Goal: Task Accomplishment & Management: Manage account settings

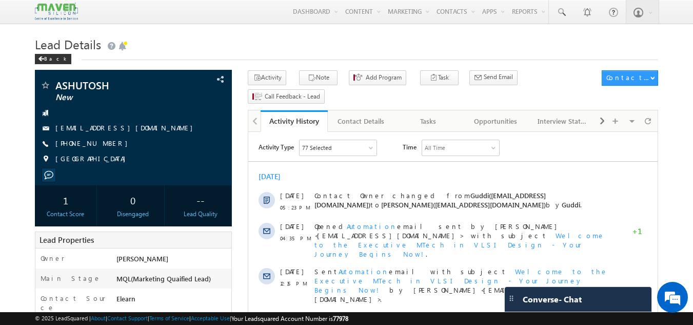
click at [212, 138] on div "ASHUTOSH New ASHUTOSH.23FE10ECE00012@muj.manipal.edu +91-9263816567" at bounding box center [133, 124] width 187 height 89
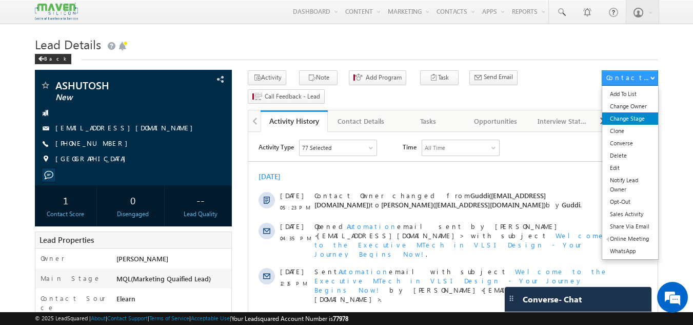
click at [644, 123] on link "Change Stage" at bounding box center [630, 118] width 56 height 12
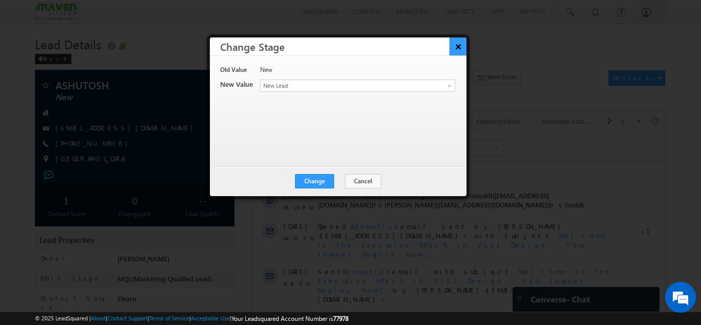
click at [462, 49] on button "×" at bounding box center [458, 46] width 17 height 18
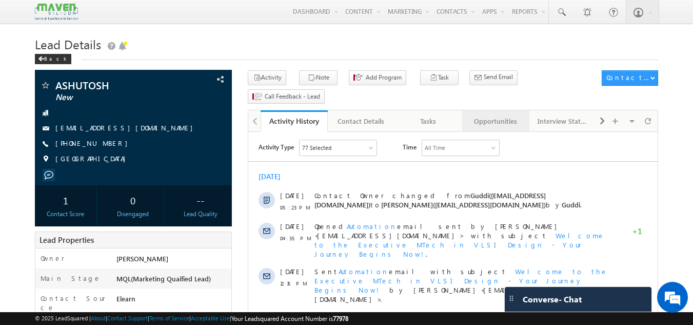
click at [494, 115] on div "Opportunities" at bounding box center [496, 121] width 50 height 12
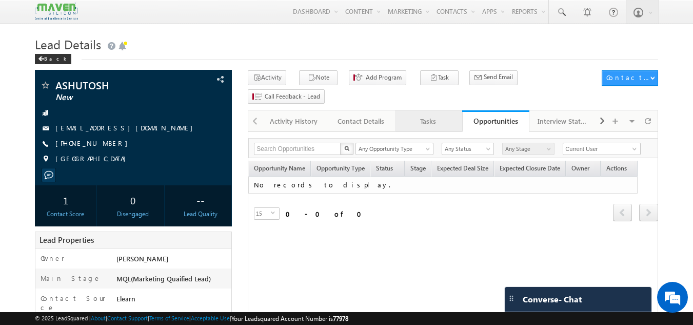
click at [450, 110] on link "Tasks" at bounding box center [428, 121] width 67 height 22
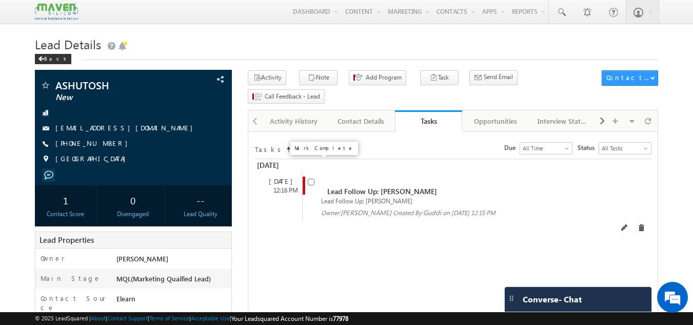
click at [310, 179] on input "checkbox" at bounding box center [311, 182] width 7 height 7
checkbox input "false"
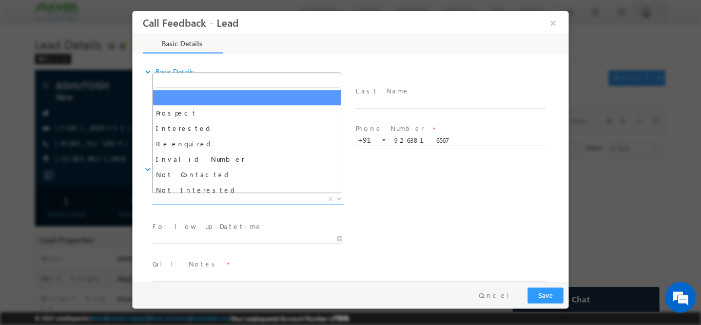
click at [249, 198] on span "X" at bounding box center [247, 198] width 191 height 10
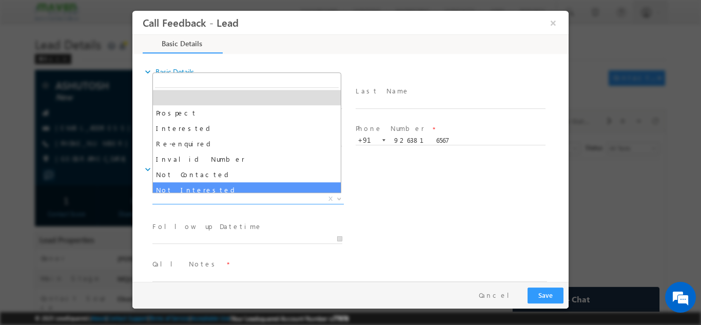
select select "Not Interested"
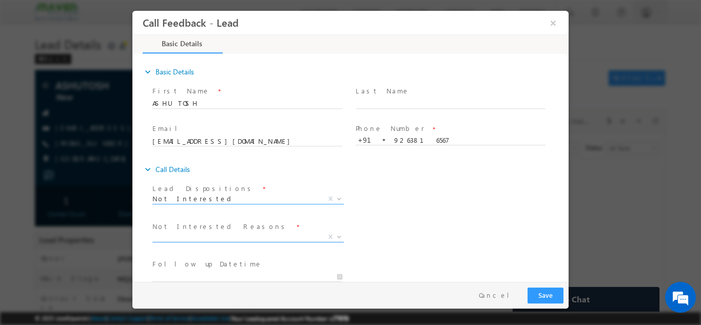
click at [212, 235] on span "X" at bounding box center [247, 236] width 191 height 10
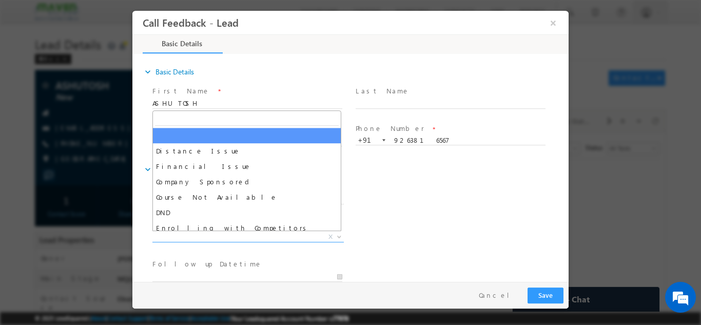
click at [498, 220] on div "Not Interested Reasons * Distance Issue Financial Issue Company Sponsored Cours…" at bounding box center [359, 238] width 418 height 38
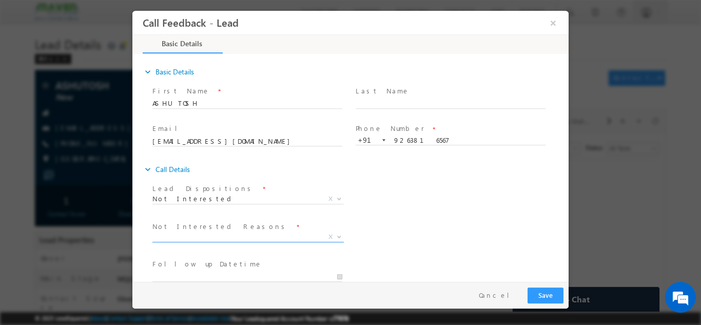
click at [231, 240] on span "X" at bounding box center [247, 236] width 191 height 10
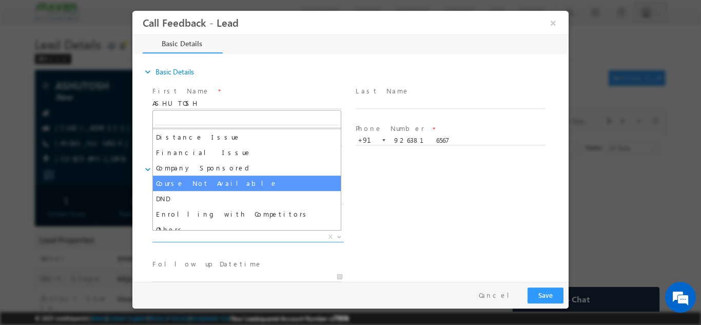
scroll to position [21, 0]
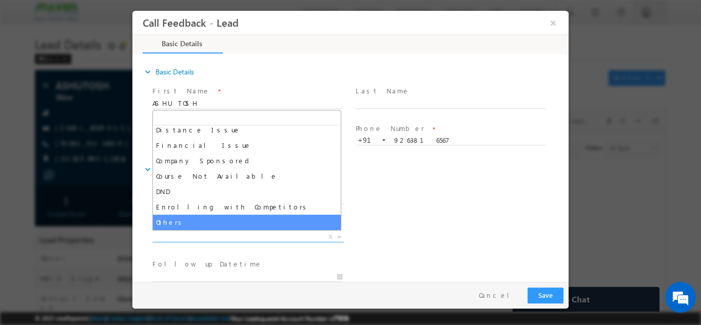
select select "Others"
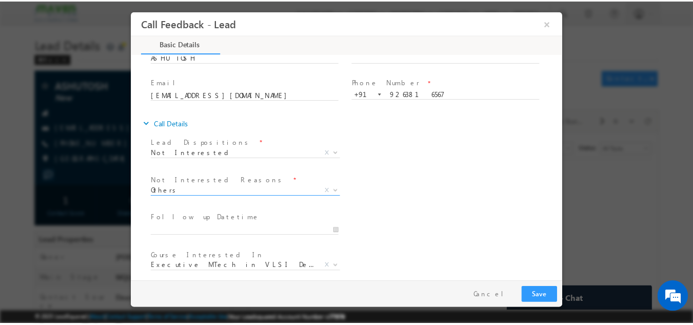
scroll to position [92, 0]
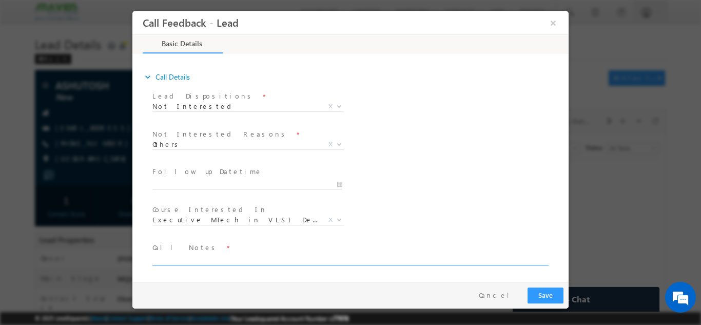
click at [210, 260] on textarea at bounding box center [349, 259] width 395 height 12
type textarea "Not interested in vlsi, program."
click at [526, 283] on div "Pay & Save Save Cancel" at bounding box center [352, 294] width 441 height 27
click at [556, 304] on div "Pay & Save Save Cancel" at bounding box center [352, 294] width 441 height 27
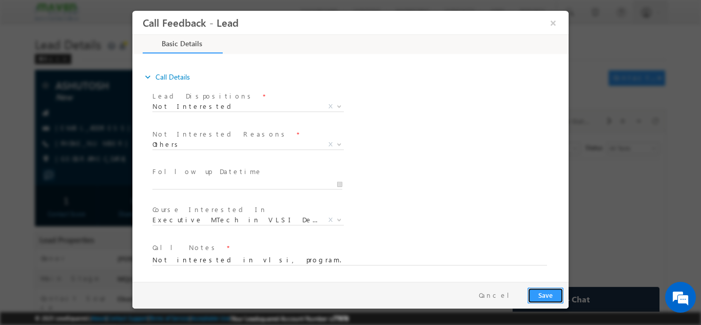
click at [557, 299] on button "Save" at bounding box center [546, 295] width 36 height 16
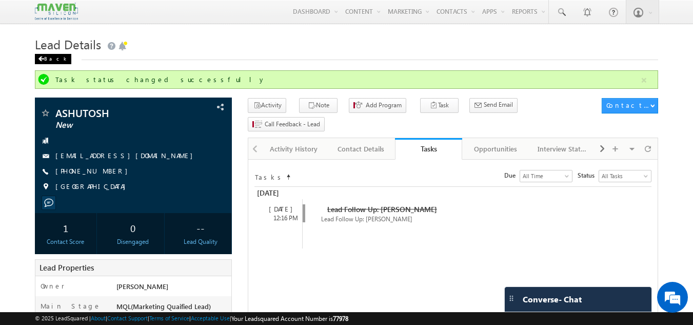
click at [53, 57] on div "Back" at bounding box center [53, 59] width 36 height 10
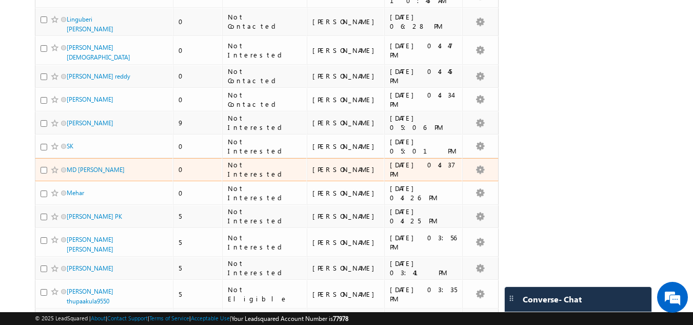
scroll to position [2233, 0]
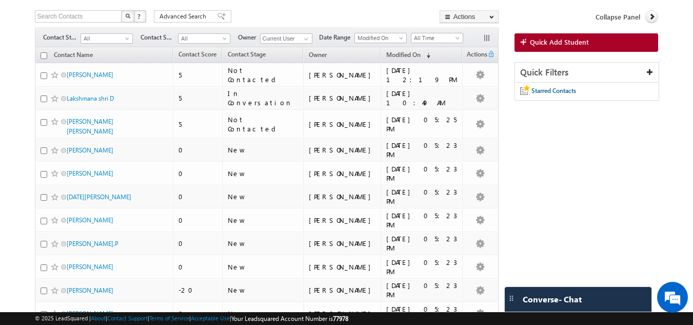
scroll to position [0, 0]
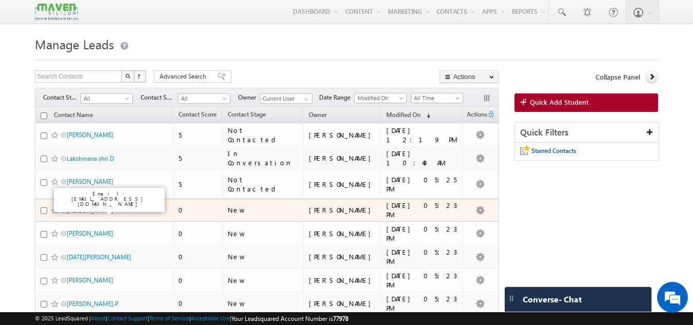
click at [101, 210] on link "[PERSON_NAME]" at bounding box center [90, 210] width 47 height 8
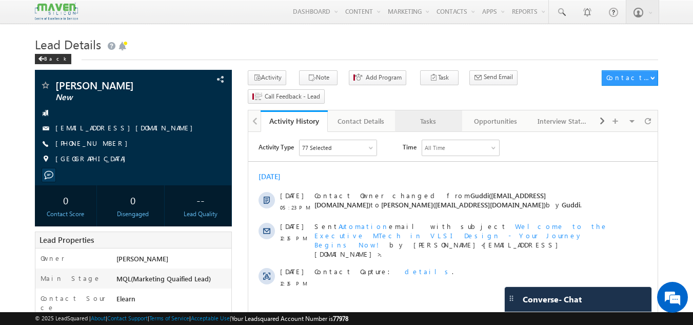
click at [430, 115] on div "Tasks" at bounding box center [428, 121] width 50 height 12
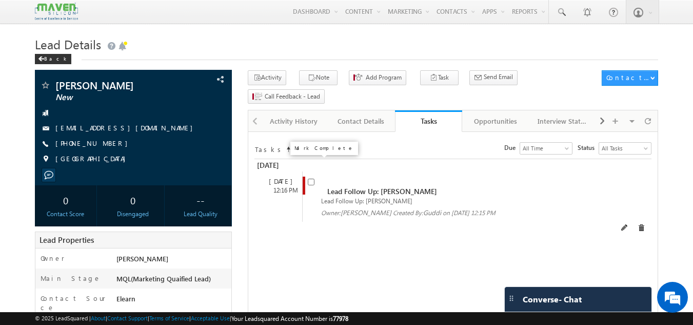
click at [311, 177] on div "Lead Follow Up: [PERSON_NAME]" at bounding box center [453, 187] width 291 height 20
click at [313, 179] on input "checkbox" at bounding box center [311, 182] width 7 height 7
checkbox input "false"
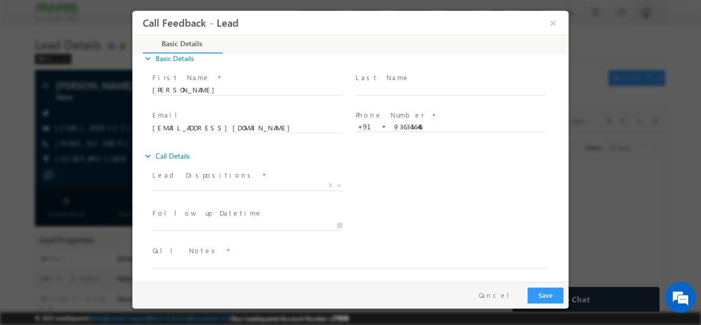
scroll to position [16, 0]
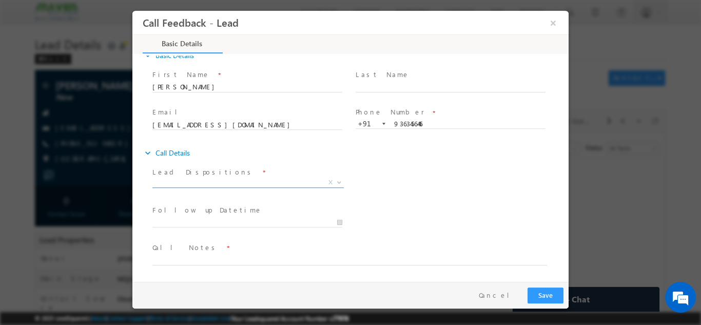
click at [220, 179] on span "X" at bounding box center [247, 182] width 191 height 10
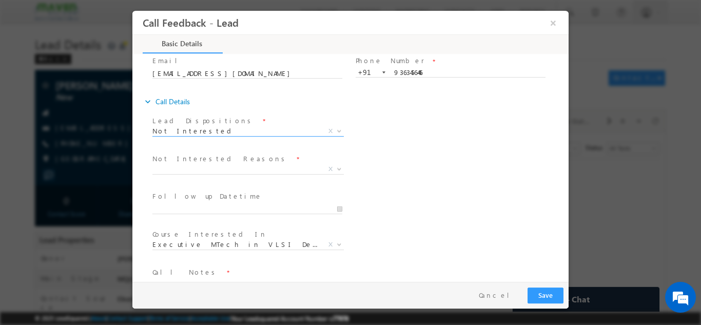
scroll to position [92, 0]
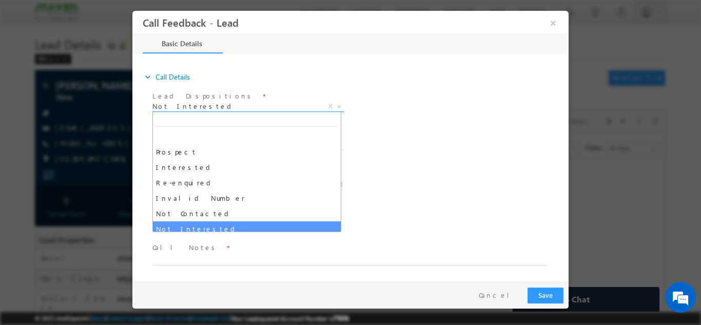
click at [214, 104] on span "Not Interested" at bounding box center [235, 105] width 167 height 9
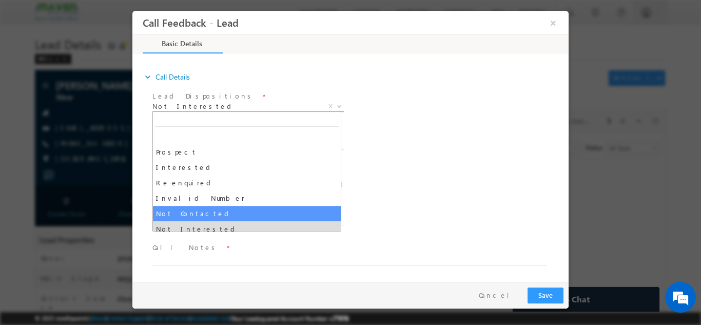
select select "Not Contacted"
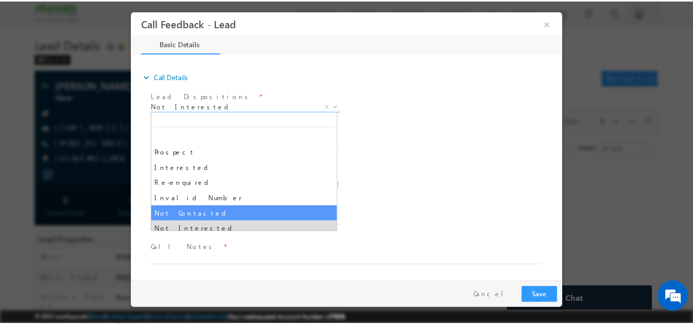
scroll to position [54, 0]
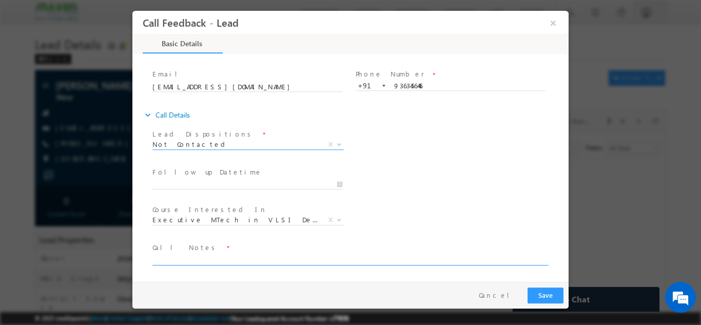
click at [183, 252] on span "Call Notes *" at bounding box center [343, 247] width 383 height 11
click at [184, 253] on textarea at bounding box center [349, 259] width 395 height 12
type textarea "N"
type textarea "DNP"
click at [552, 293] on button "Save" at bounding box center [546, 295] width 36 height 16
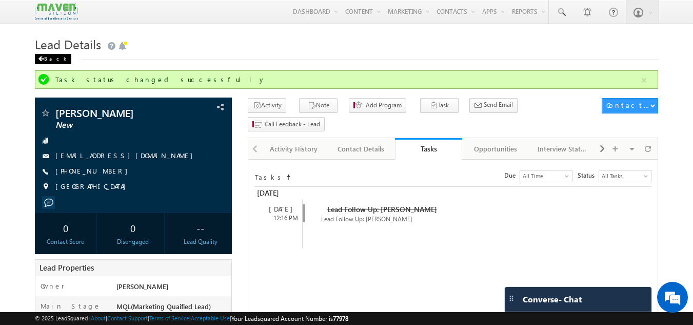
click at [44, 63] on div "Back" at bounding box center [53, 59] width 36 height 10
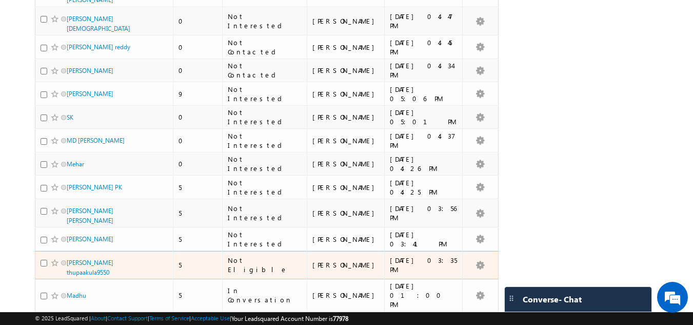
scroll to position [2233, 0]
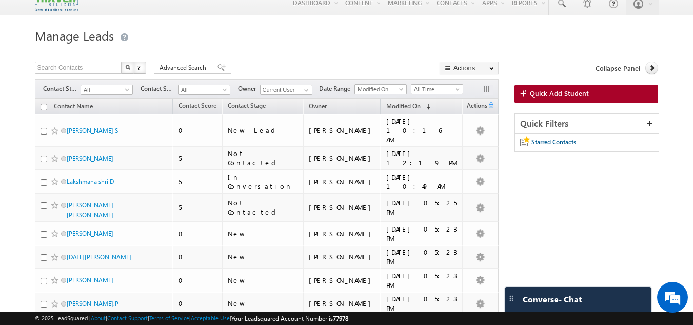
scroll to position [0, 0]
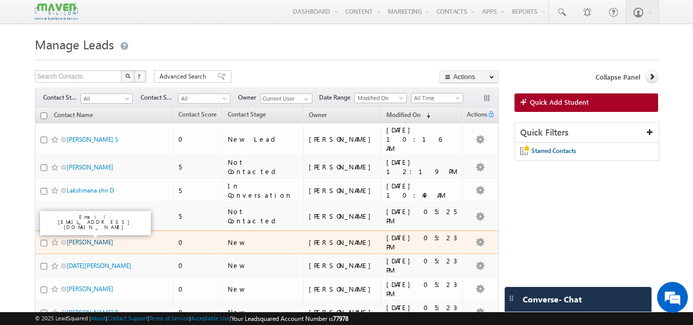
click at [98, 238] on link "Abhay Sharma" at bounding box center [90, 242] width 47 height 8
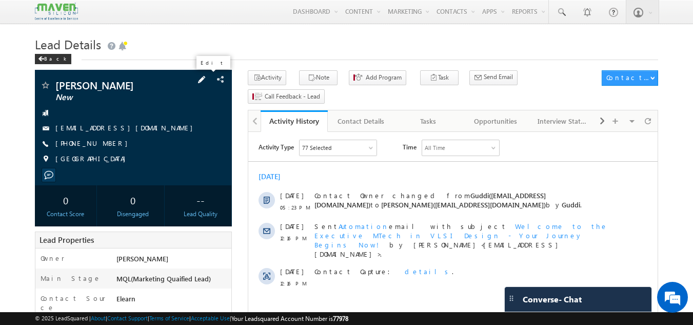
click at [207, 78] on span at bounding box center [201, 79] width 11 height 11
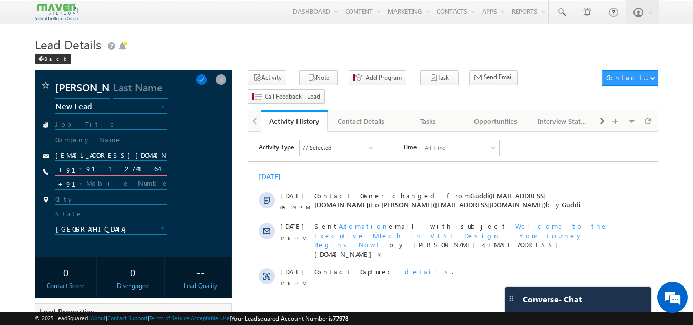
click at [107, 170] on input "9112744164" at bounding box center [111, 169] width 112 height 12
click at [222, 78] on span at bounding box center [221, 79] width 11 height 11
